Goal: Transaction & Acquisition: Purchase product/service

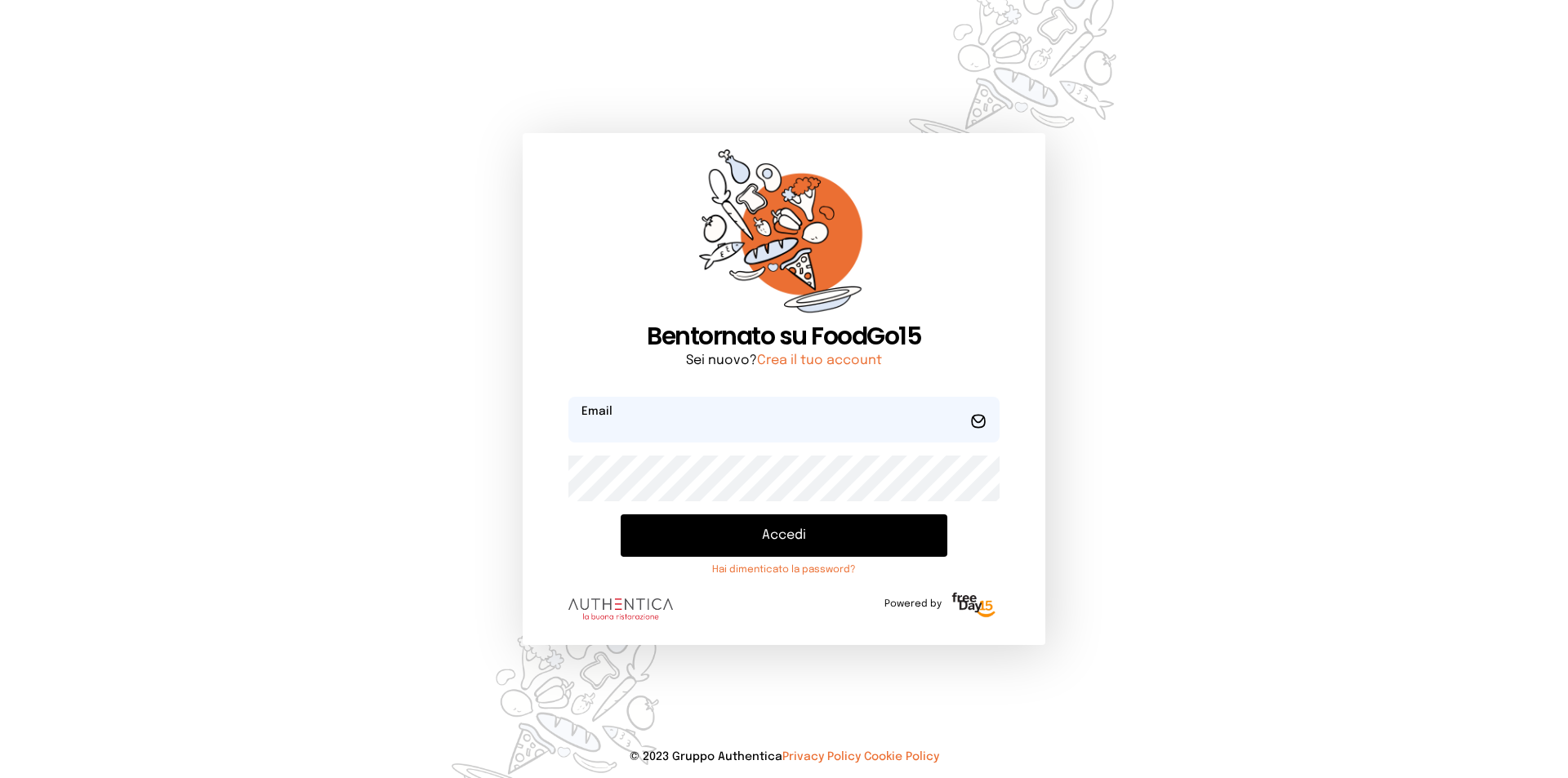
type input "**********"
click at [809, 527] on button "Accedi" at bounding box center [784, 536] width 326 height 42
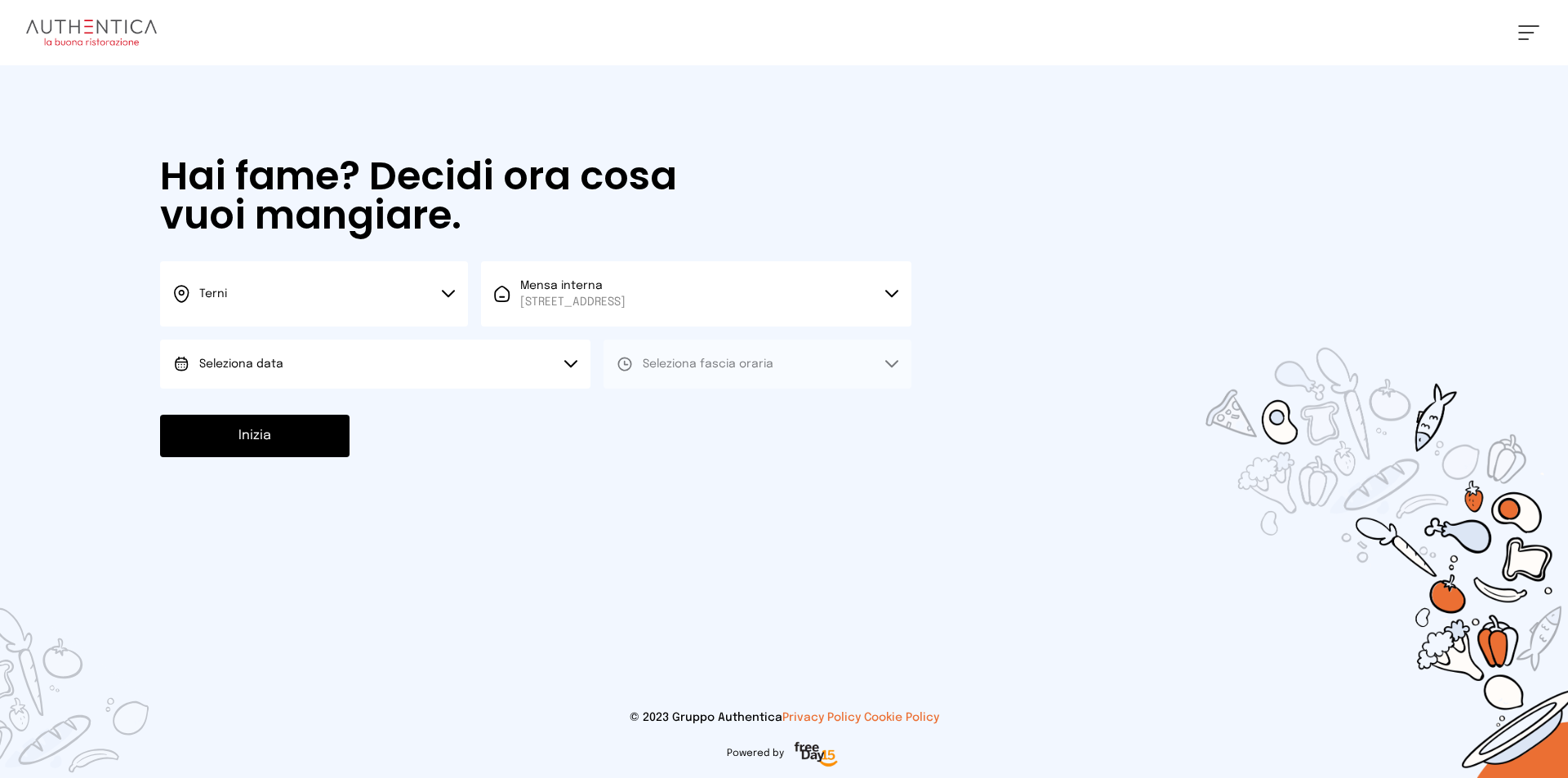
click at [446, 294] on icon at bounding box center [448, 293] width 11 height 6
click at [307, 352] on li "Terni" at bounding box center [314, 348] width 307 height 44
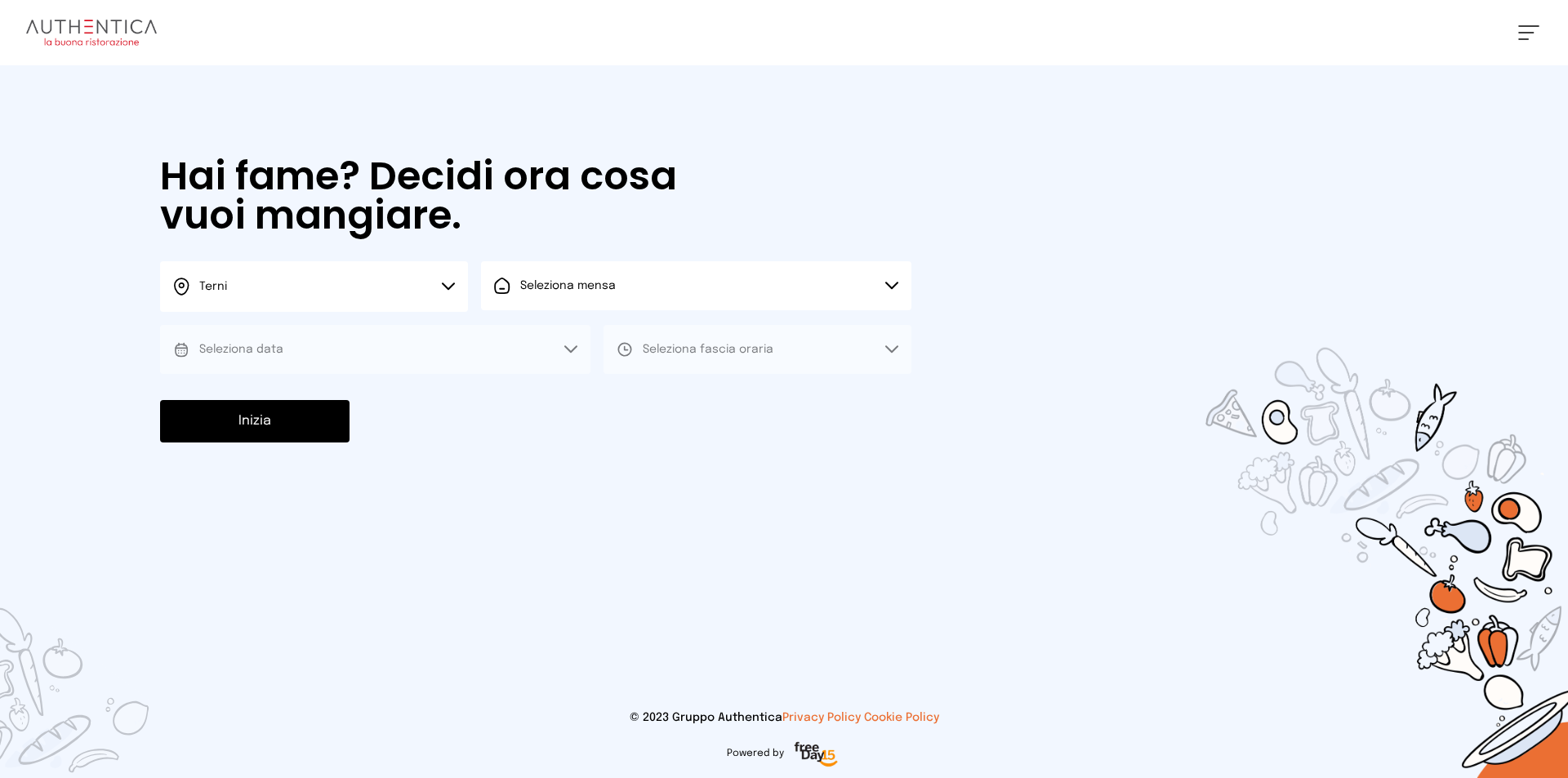
click at [622, 295] on button "Seleziona mensa" at bounding box center [696, 286] width 430 height 49
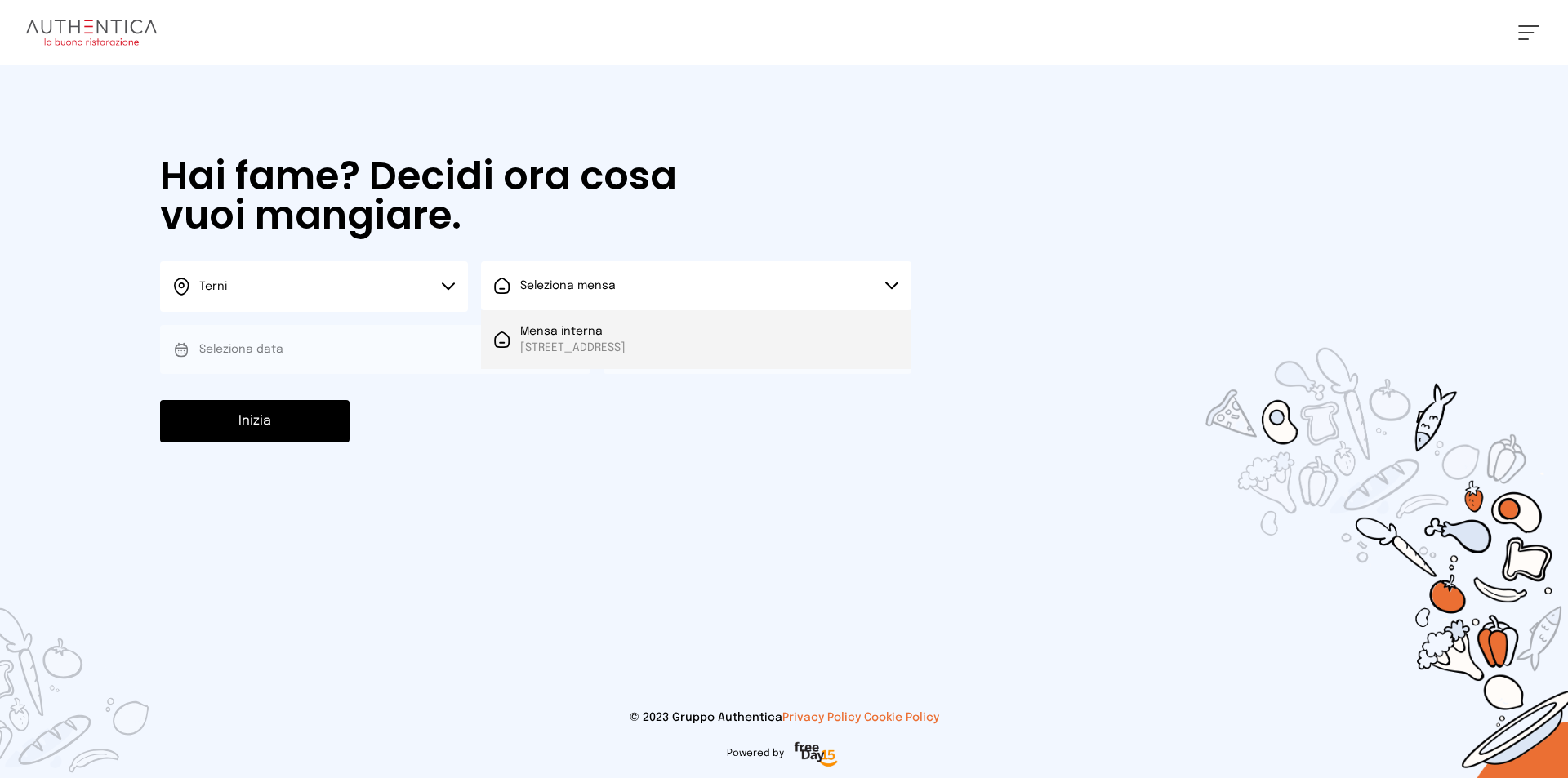
click at [610, 343] on span "[STREET_ADDRESS]" at bounding box center [573, 347] width 106 height 16
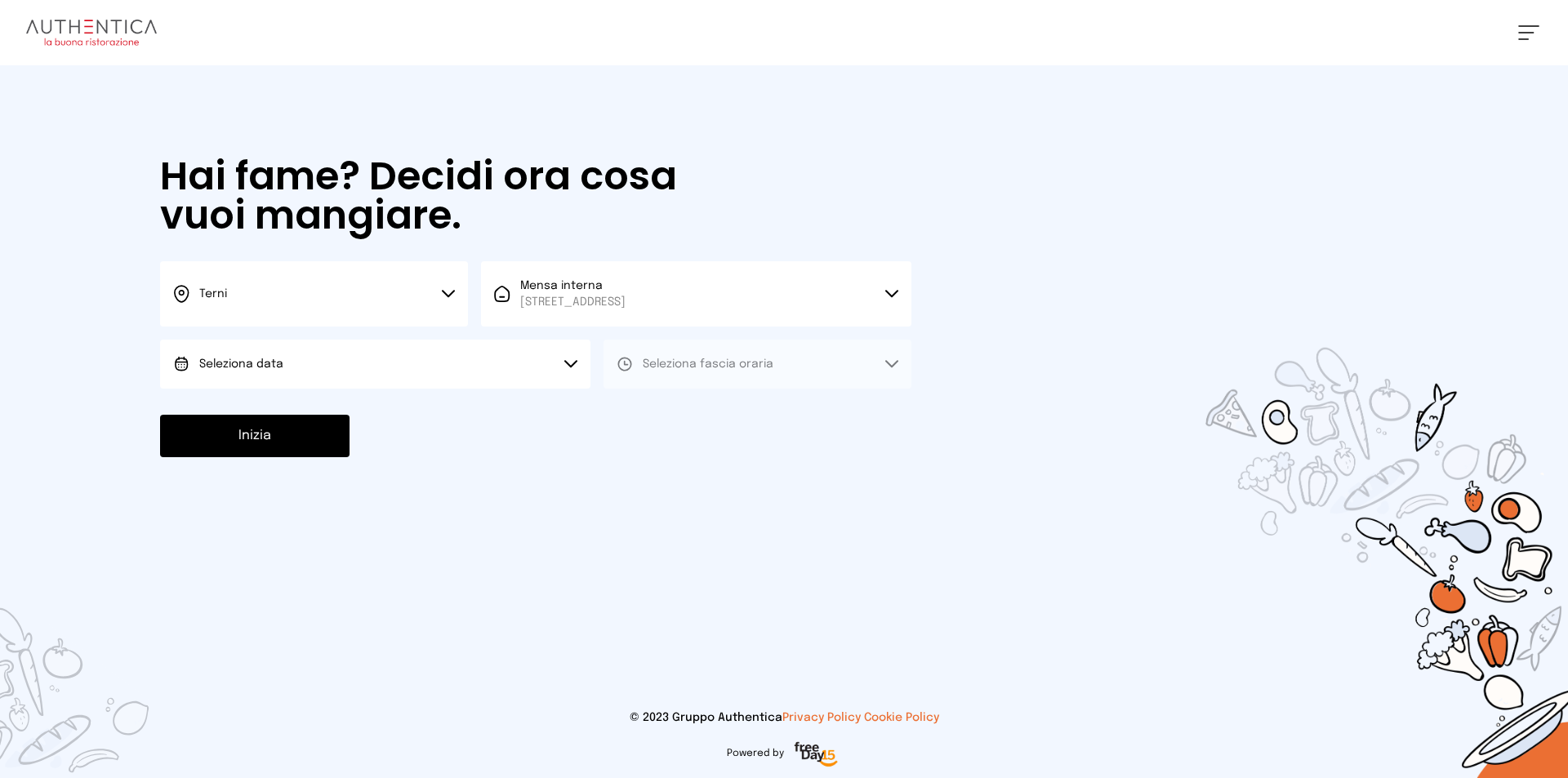
click at [340, 356] on button "Seleziona data" at bounding box center [375, 364] width 430 height 49
click at [279, 409] on span "[DATE], [DATE]" at bounding box center [239, 409] width 80 height 16
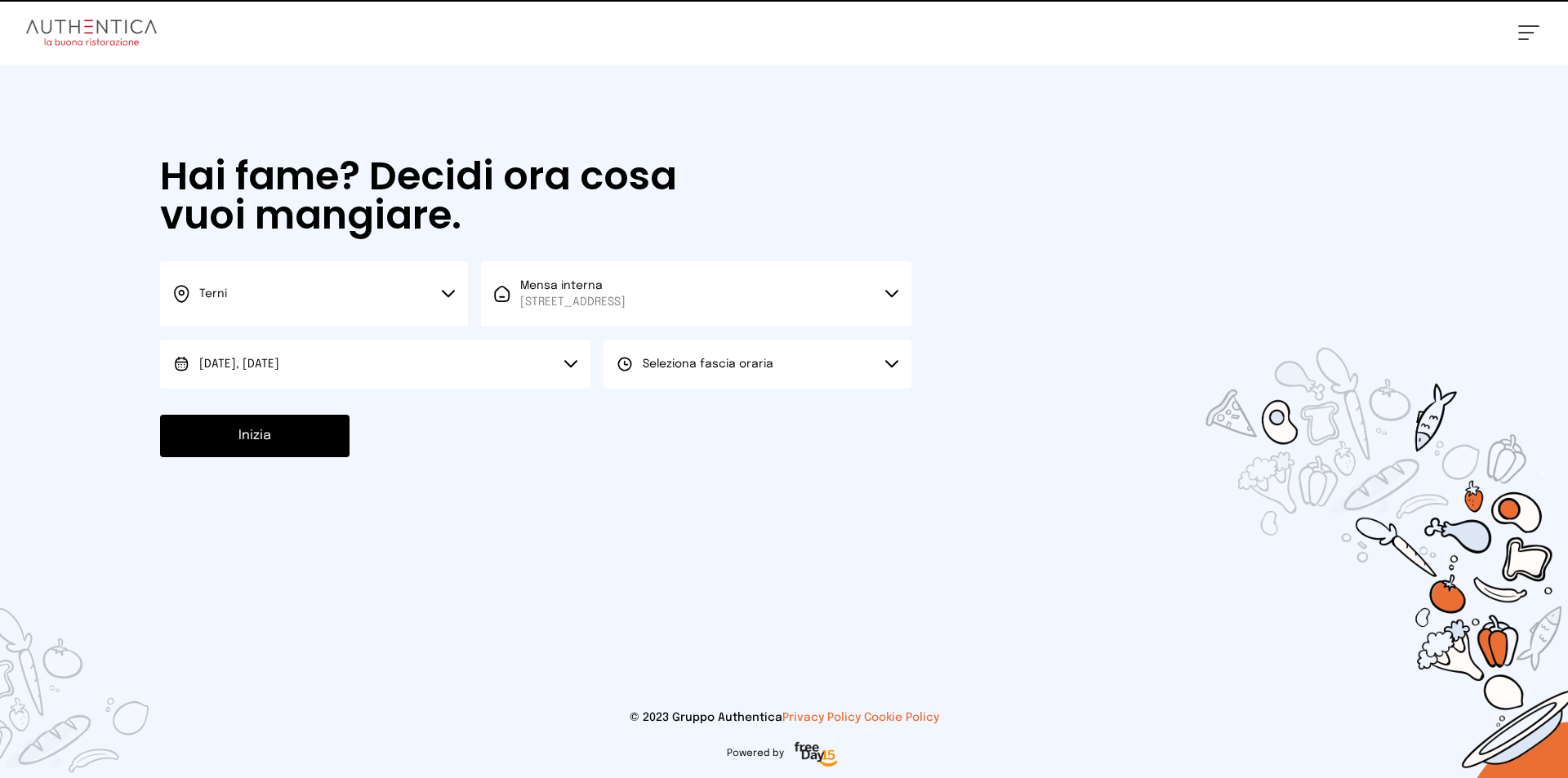
click at [711, 356] on button "Seleziona fascia oraria" at bounding box center [757, 364] width 307 height 49
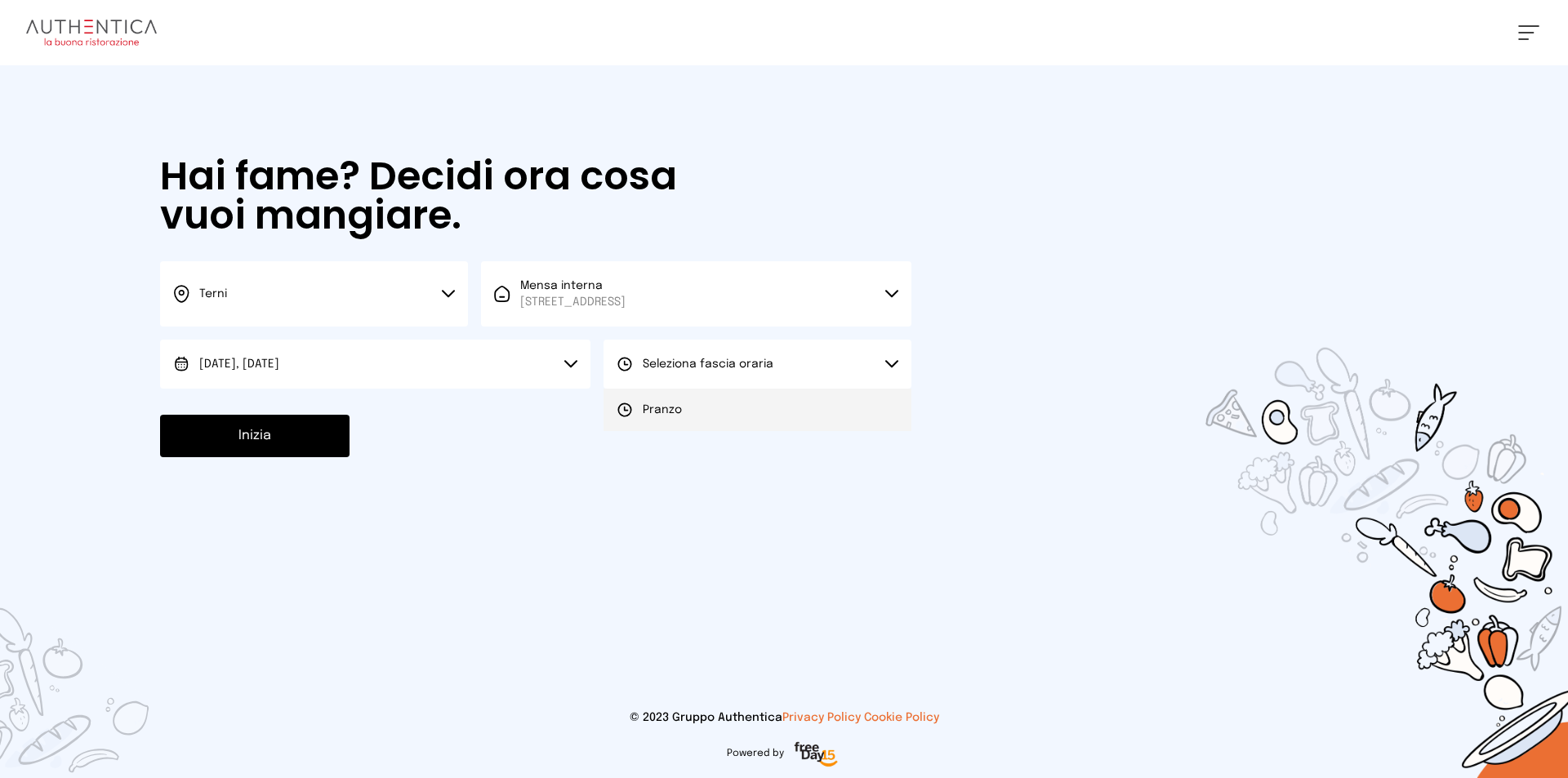
click at [700, 416] on li "Pranzo" at bounding box center [757, 409] width 307 height 42
click at [231, 422] on button "Inizia" at bounding box center [255, 436] width 190 height 42
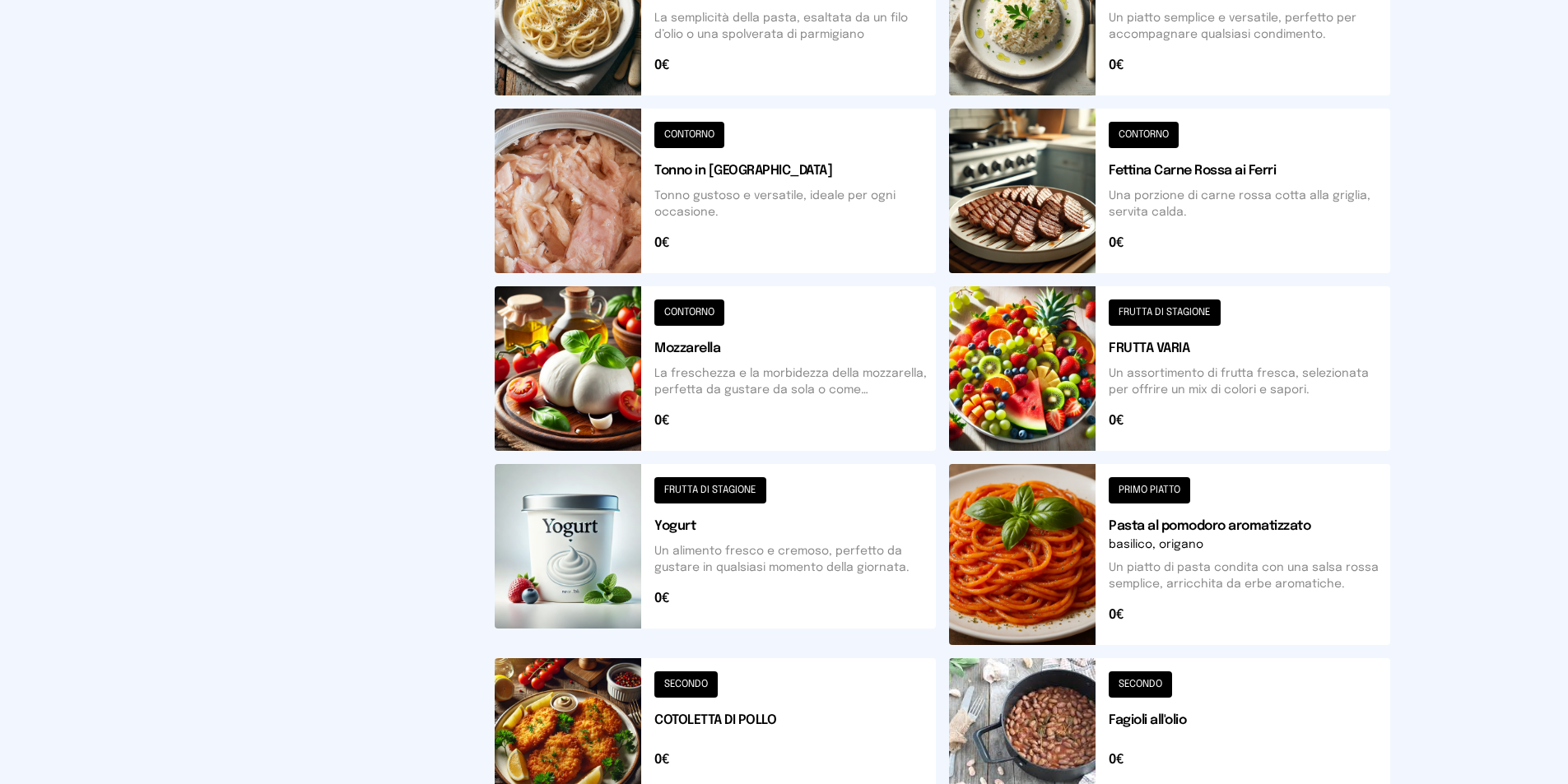
scroll to position [576, 0]
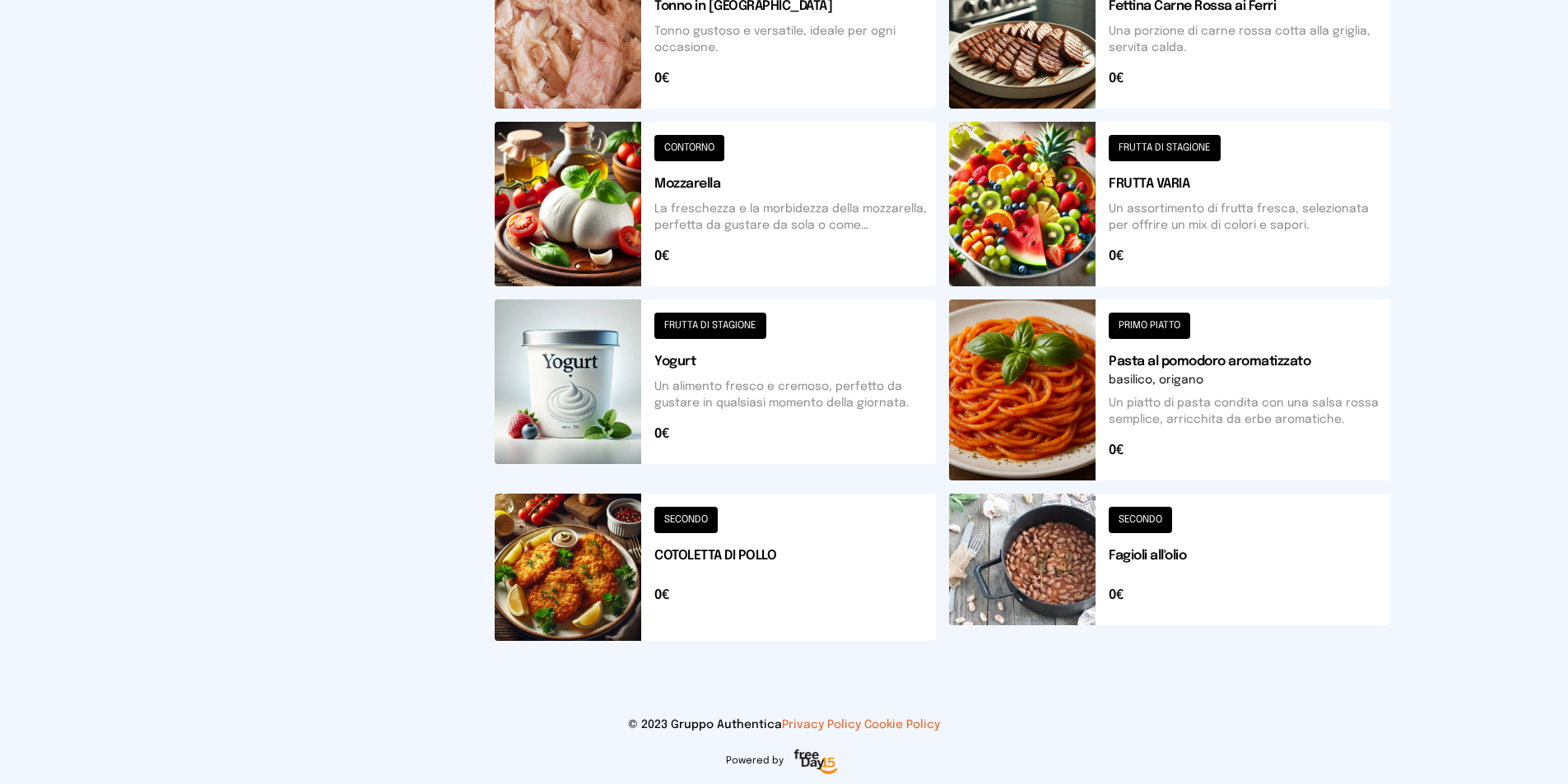
click at [1012, 557] on button at bounding box center [1169, 567] width 441 height 147
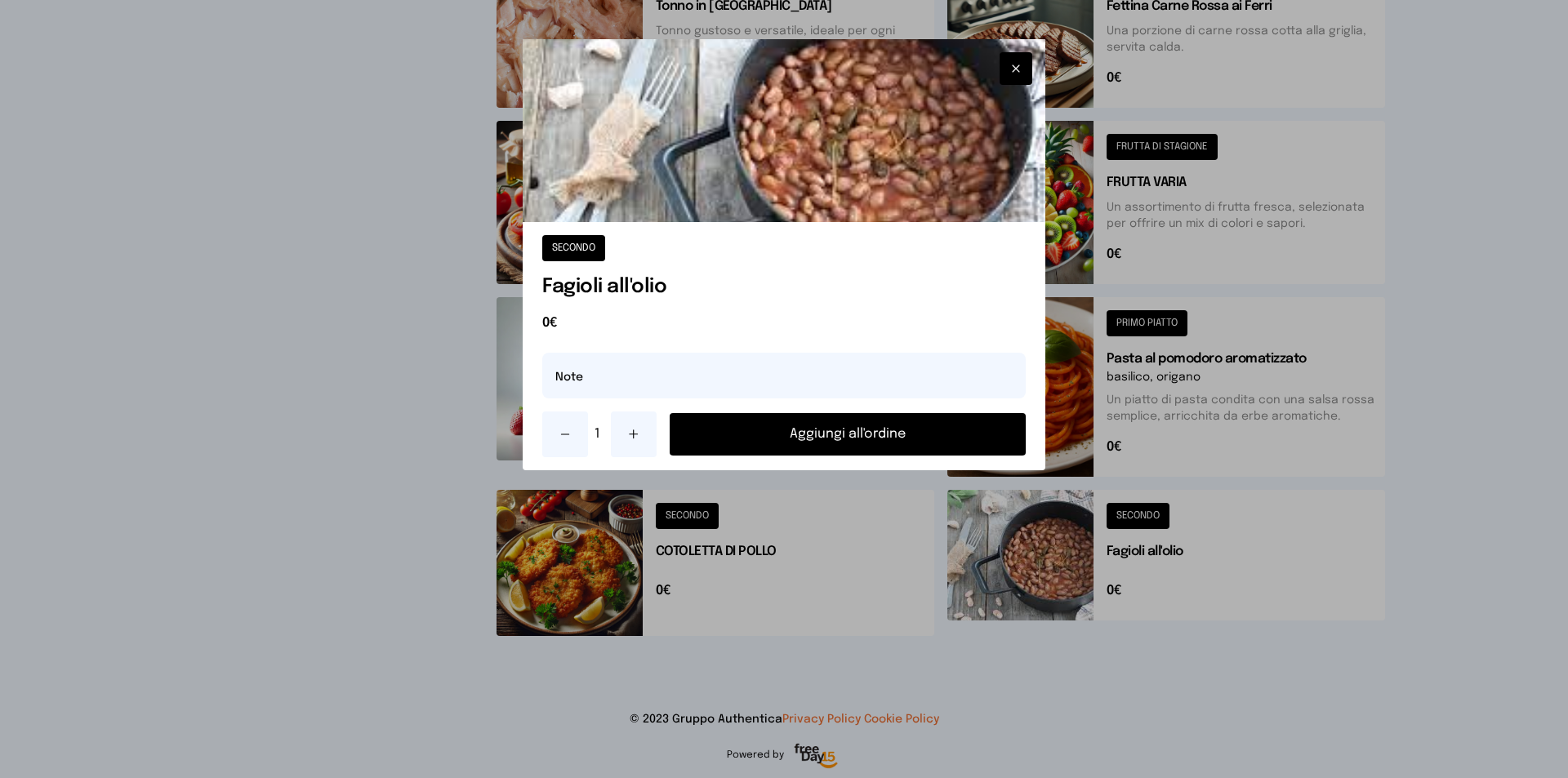
click at [968, 432] on button "Aggiungi all'ordine" at bounding box center [848, 434] width 356 height 42
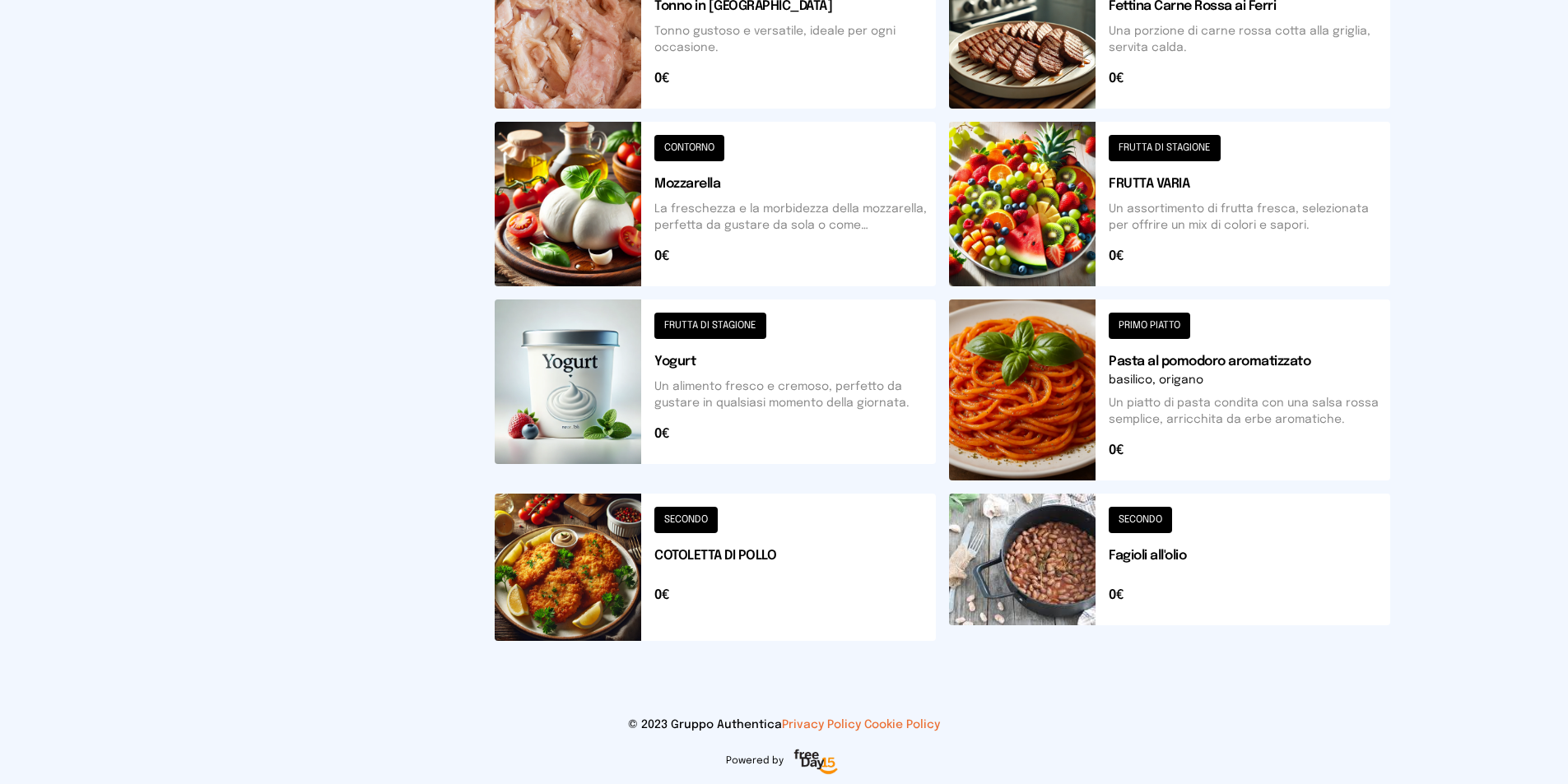
click at [1001, 198] on button at bounding box center [1169, 203] width 441 height 164
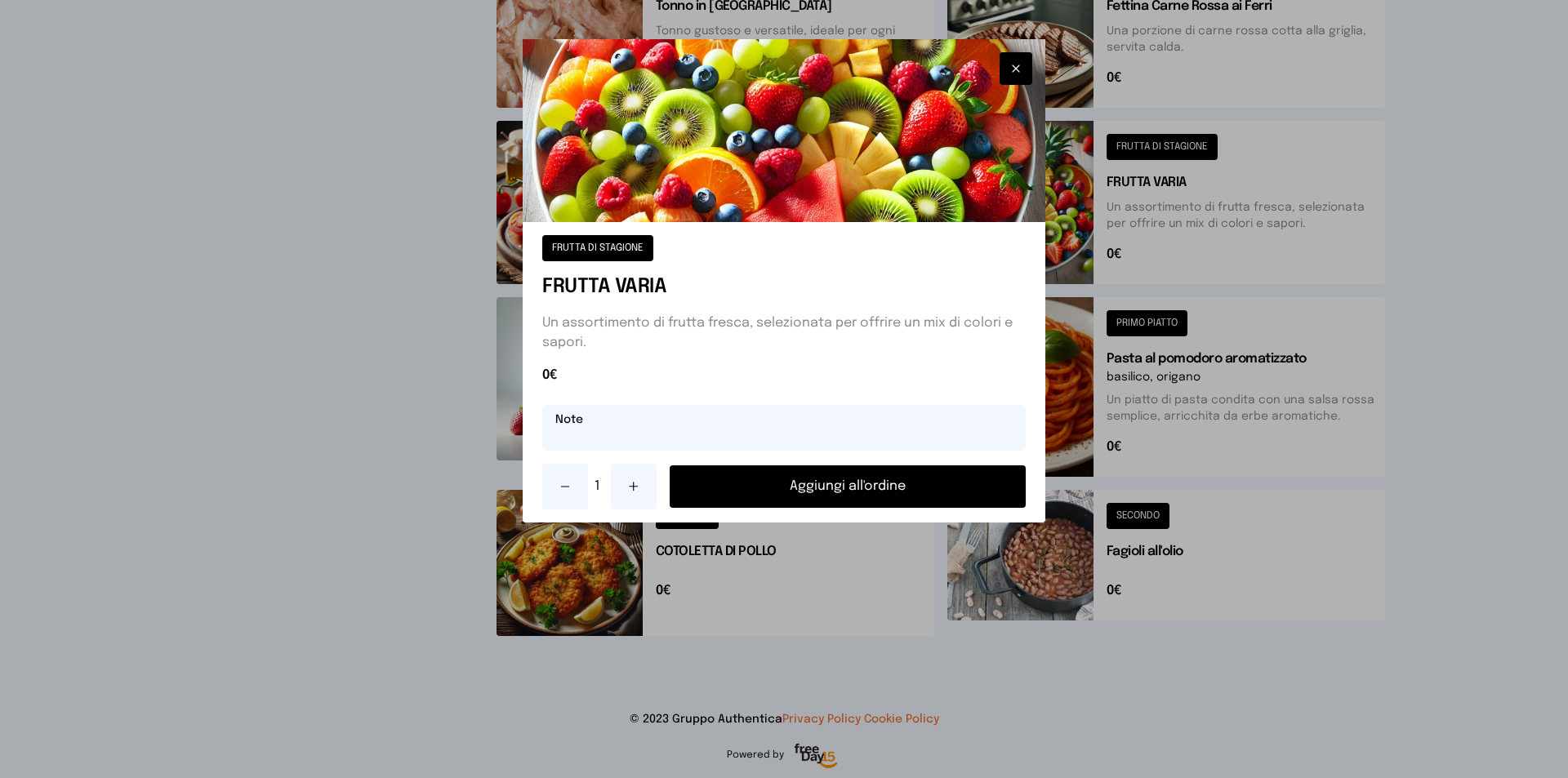
click at [723, 441] on input "text" at bounding box center [784, 428] width 484 height 45
type input "******"
click at [911, 482] on button "Aggiungi all'ordine" at bounding box center [848, 487] width 356 height 42
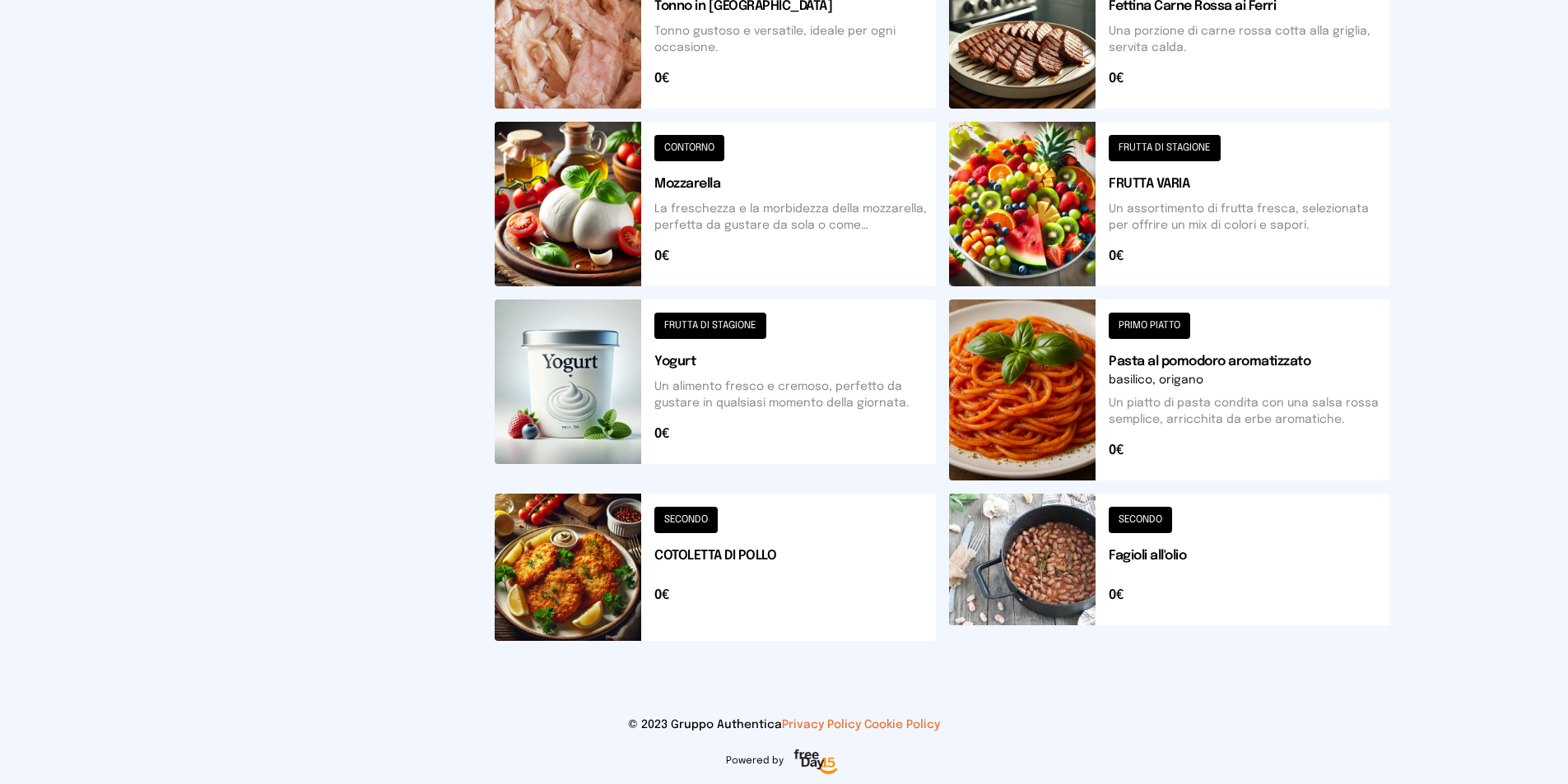
scroll to position [411, 0]
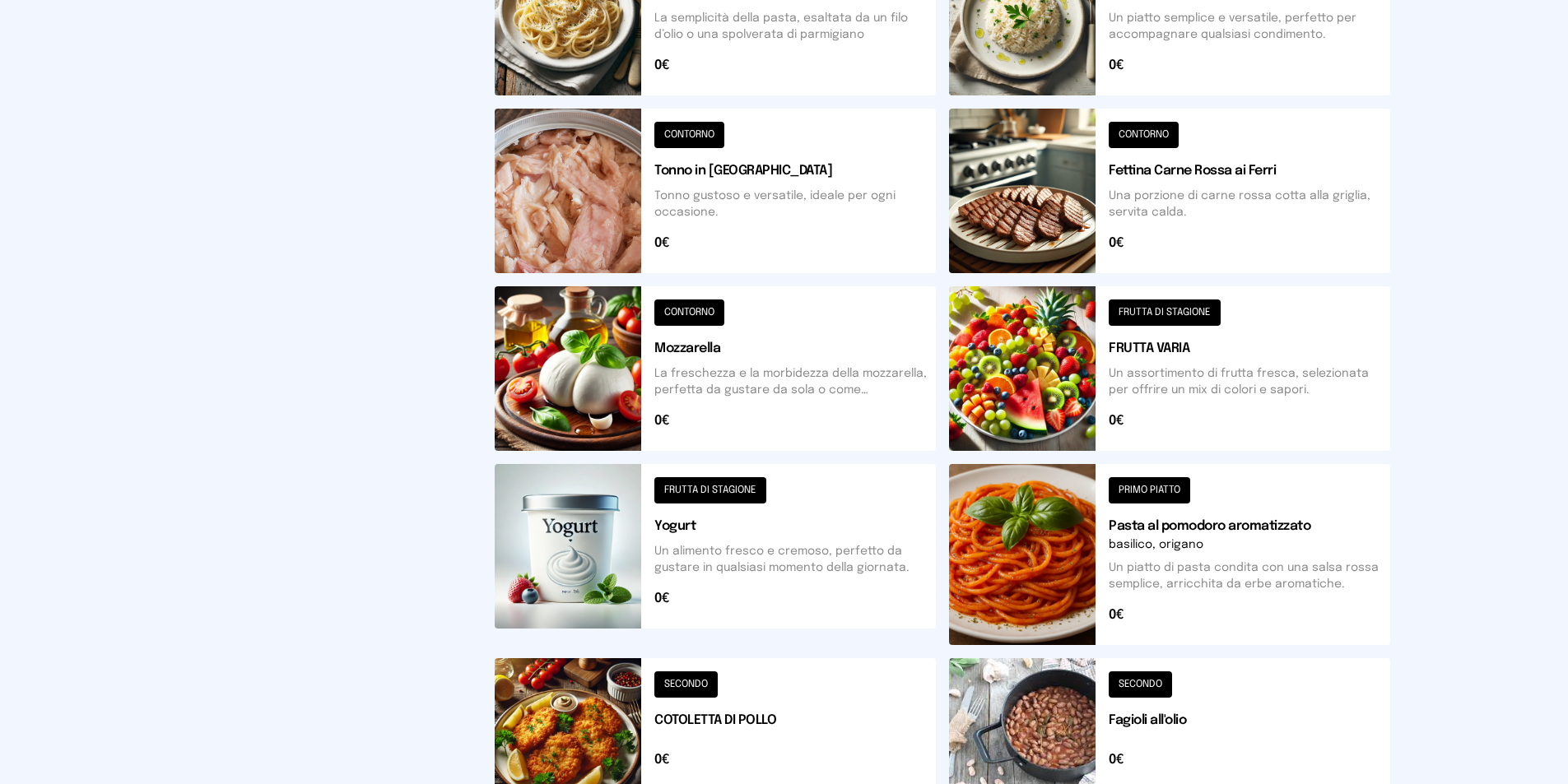
click at [1055, 231] on button at bounding box center [1169, 190] width 441 height 164
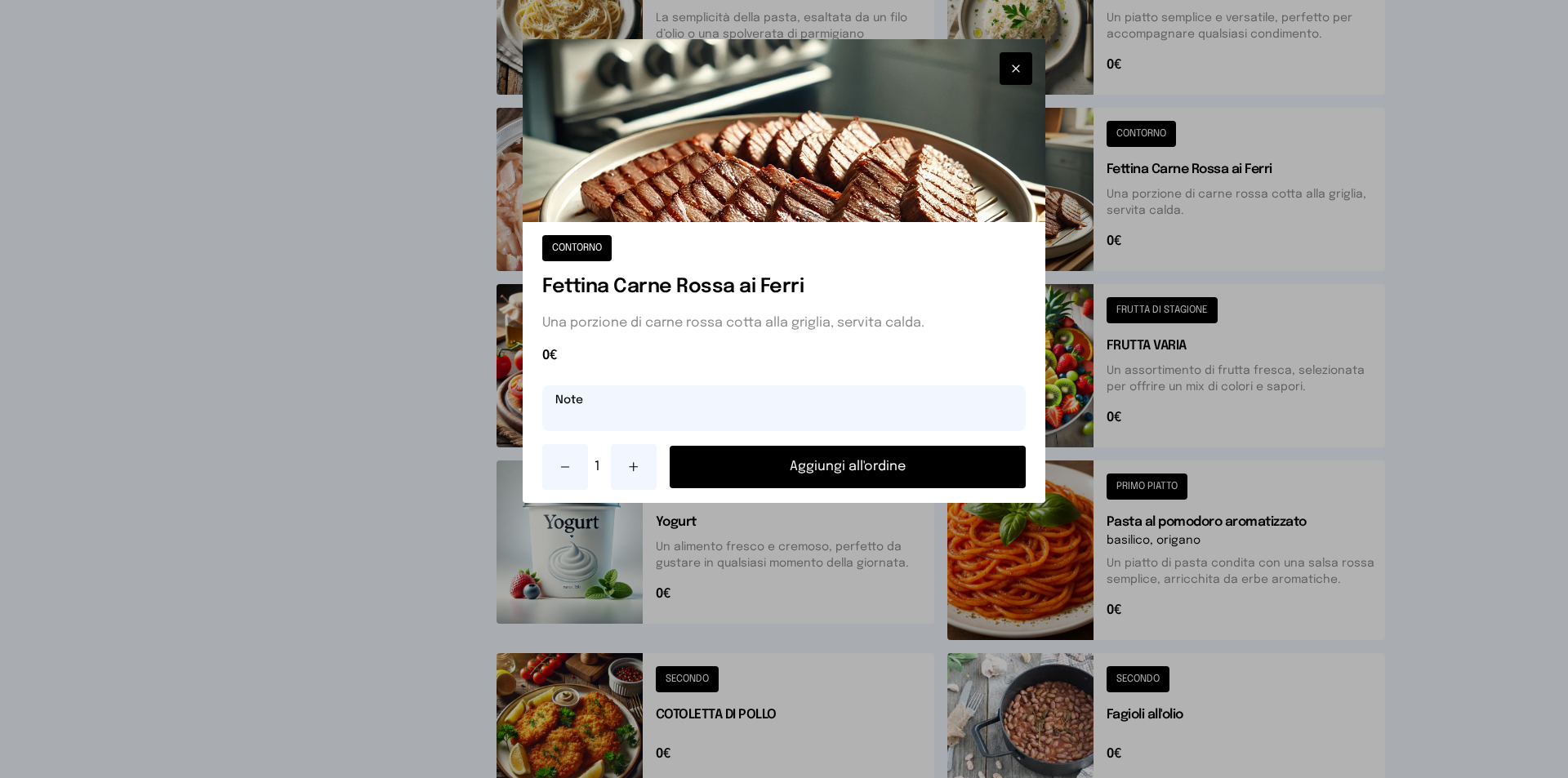
click at [713, 421] on input "text" at bounding box center [784, 408] width 484 height 45
type input "******"
click at [842, 448] on div "1 Aggiungi all'ordine" at bounding box center [784, 467] width 484 height 45
click at [842, 454] on button "Aggiungi all'ordine" at bounding box center [848, 467] width 356 height 42
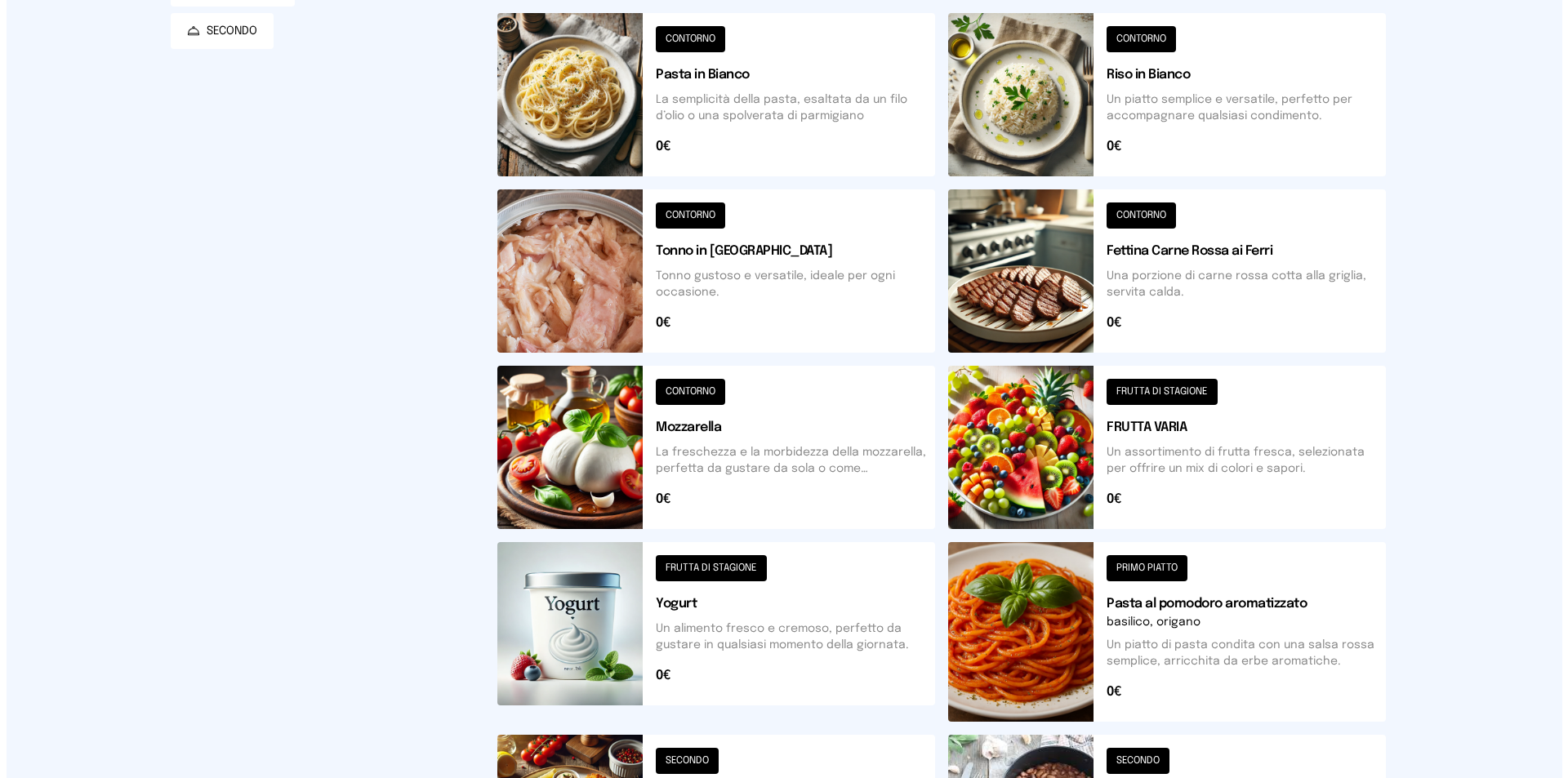
scroll to position [0, 0]
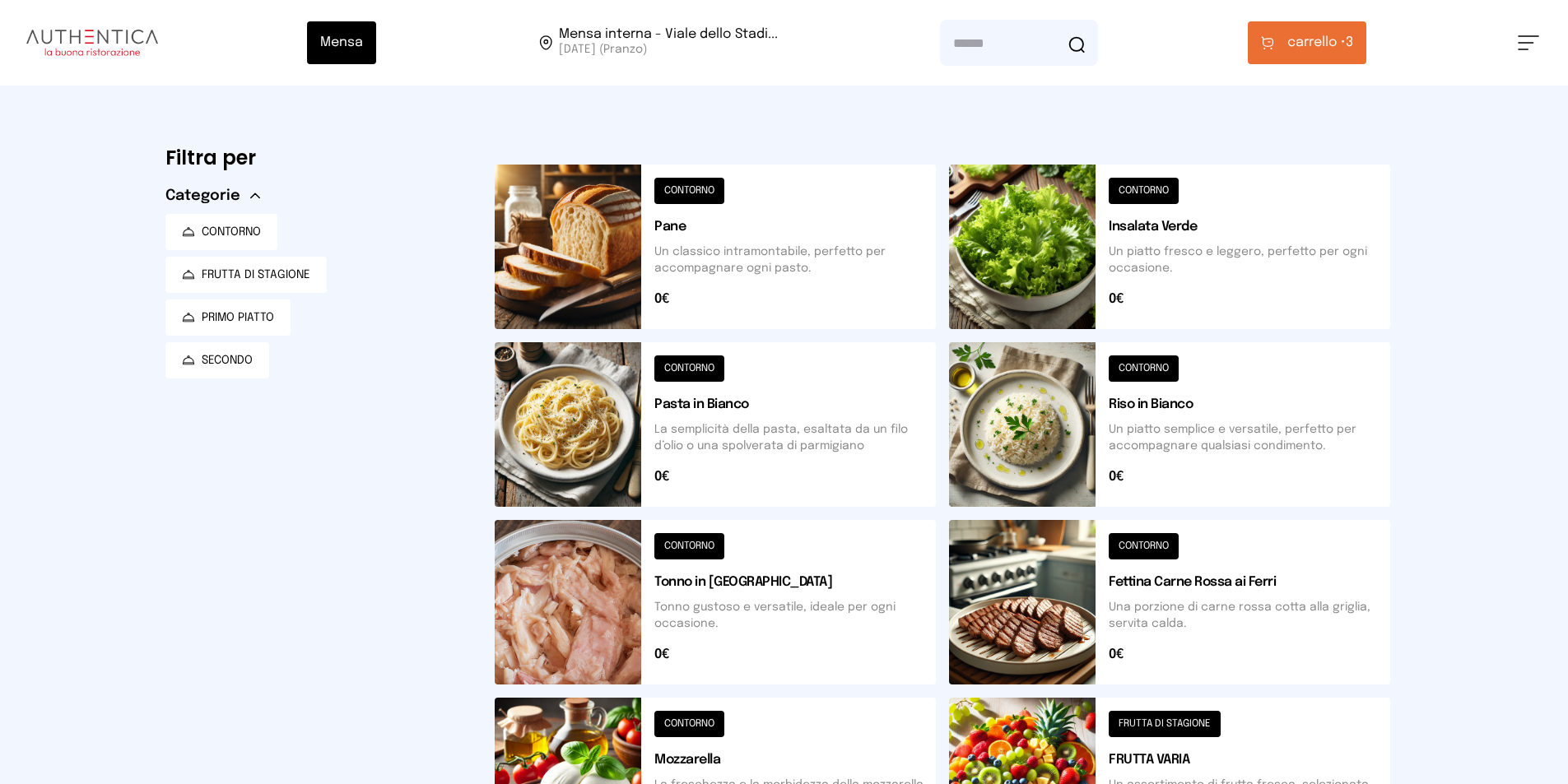
click at [1309, 43] on span "carrello •" at bounding box center [1315, 43] width 58 height 20
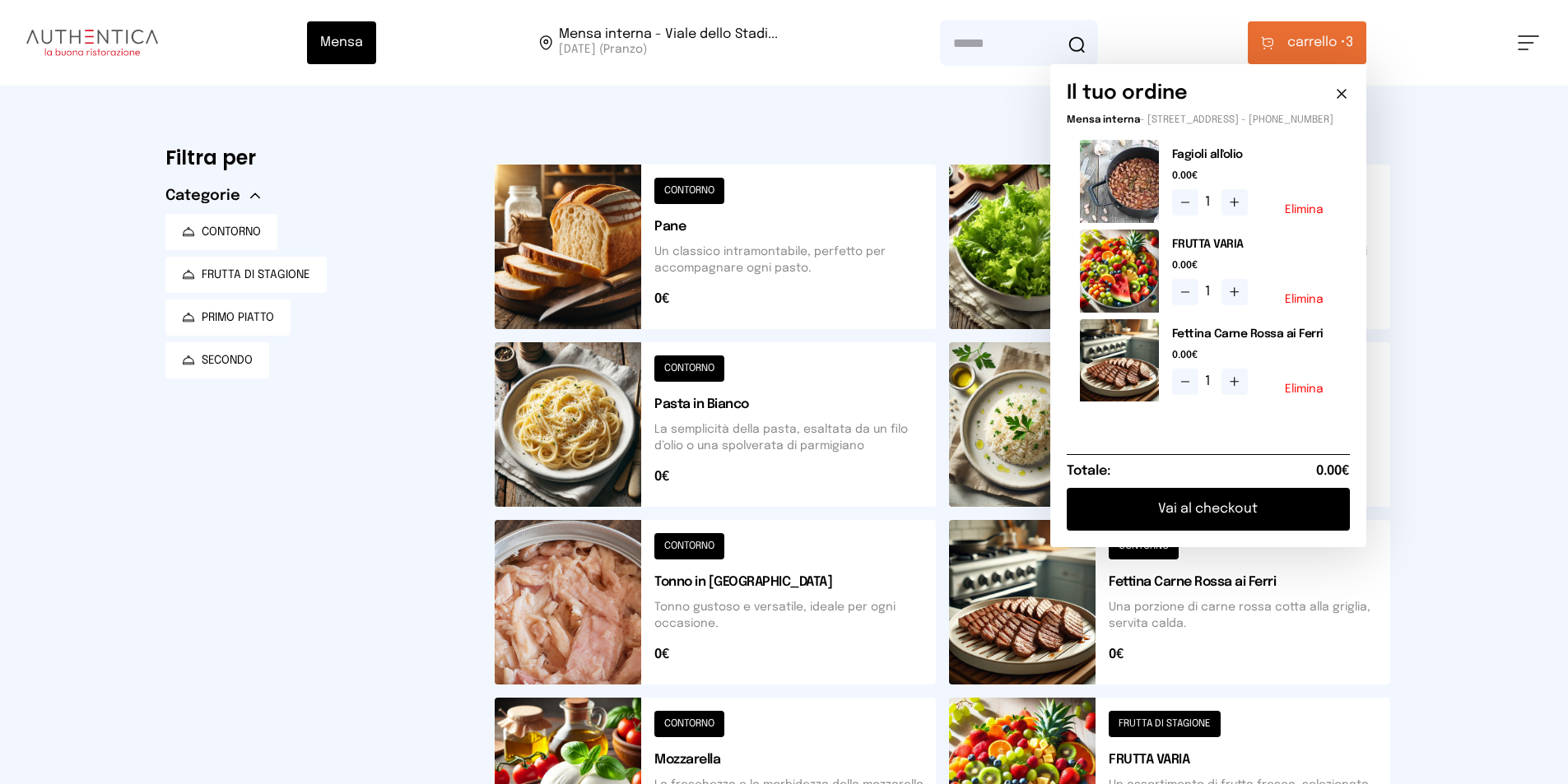
click at [591, 231] on button at bounding box center [715, 246] width 441 height 164
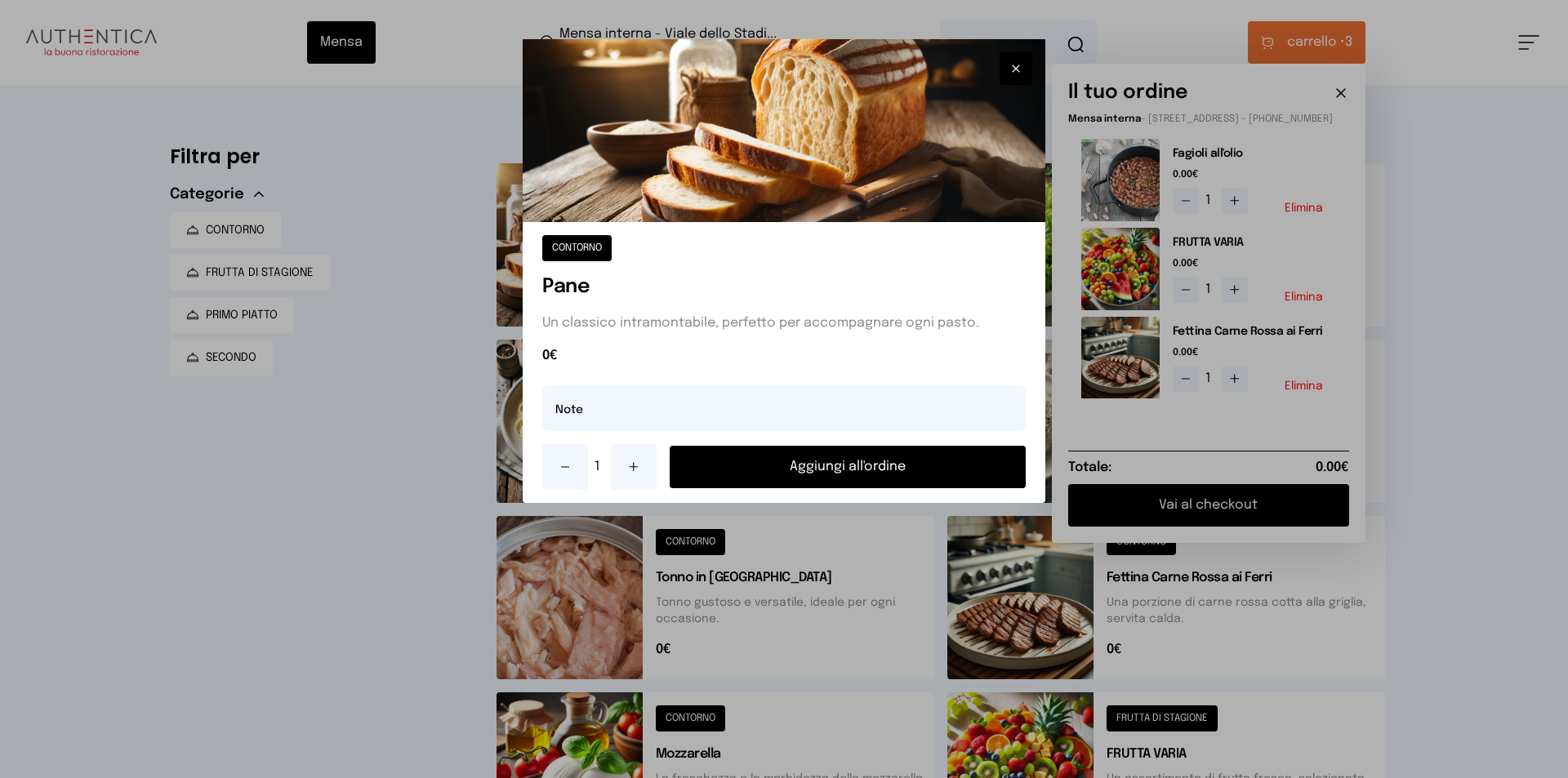
click at [785, 467] on button "Aggiungi all'ordine" at bounding box center [848, 467] width 356 height 42
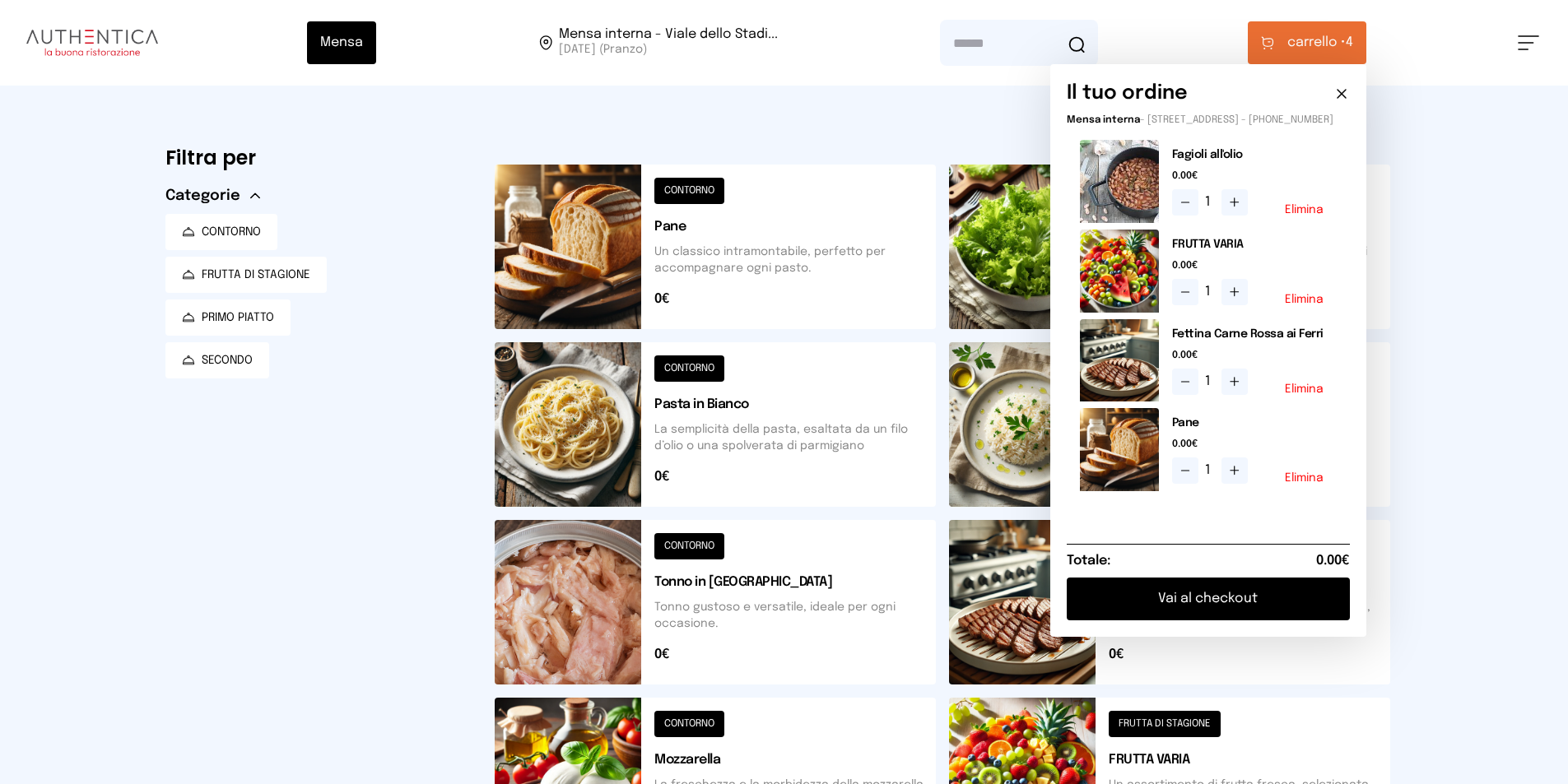
click at [1264, 621] on button "Vai al checkout" at bounding box center [1208, 599] width 283 height 43
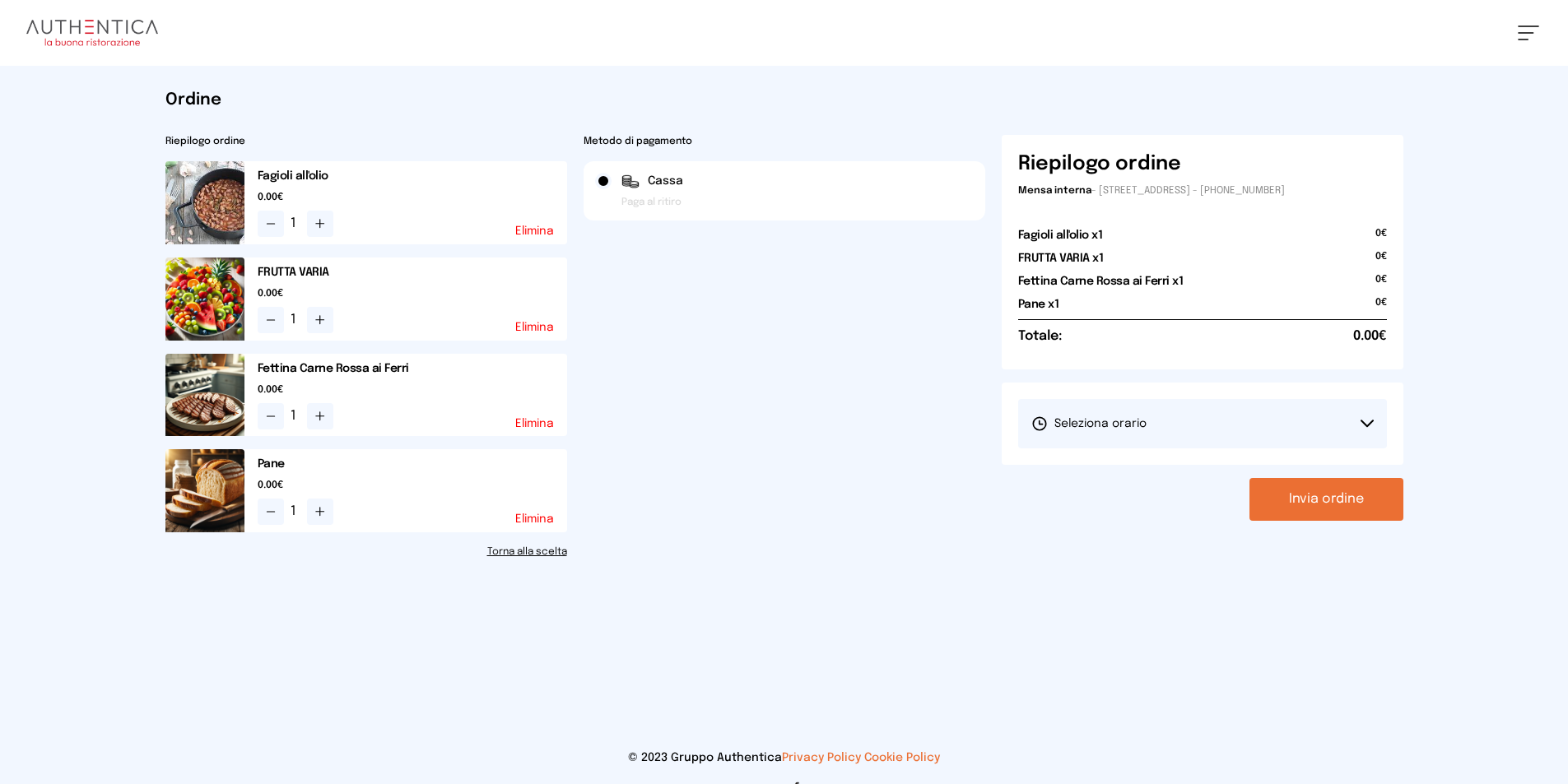
click at [1372, 419] on button "Seleziona orario" at bounding box center [1202, 424] width 369 height 49
click at [1149, 483] on li "1° Turno (13:00 - 15:00)" at bounding box center [1202, 469] width 369 height 43
click at [1271, 499] on button "Invia ordine" at bounding box center [1327, 499] width 154 height 43
